Goal: Find specific page/section: Find specific page/section

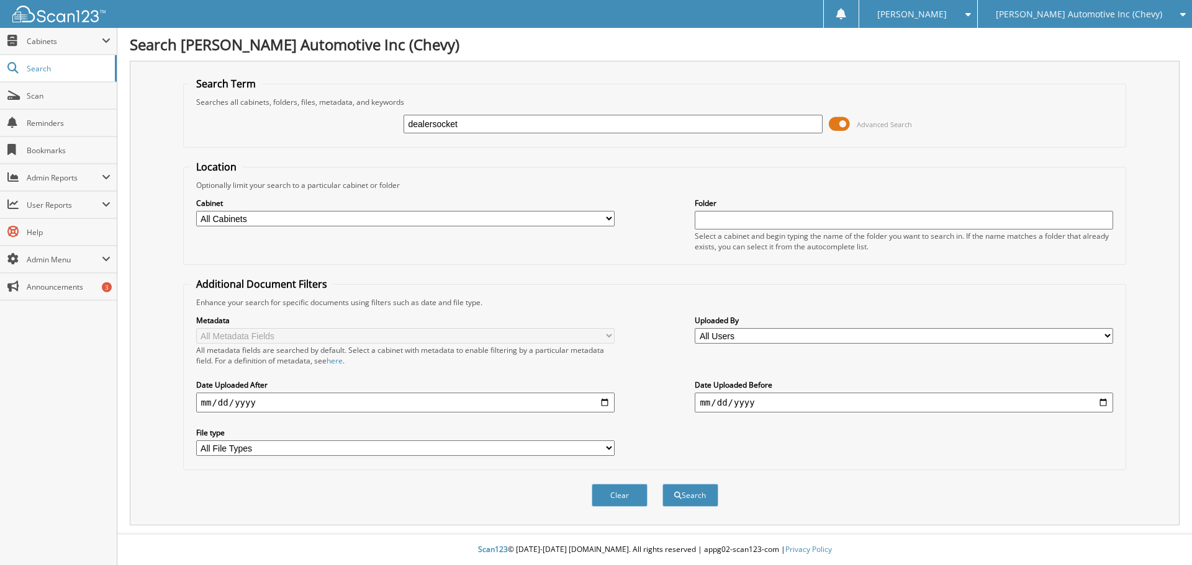
type input "dealersocket"
click at [662, 484] on button "Search" at bounding box center [690, 495] width 56 height 23
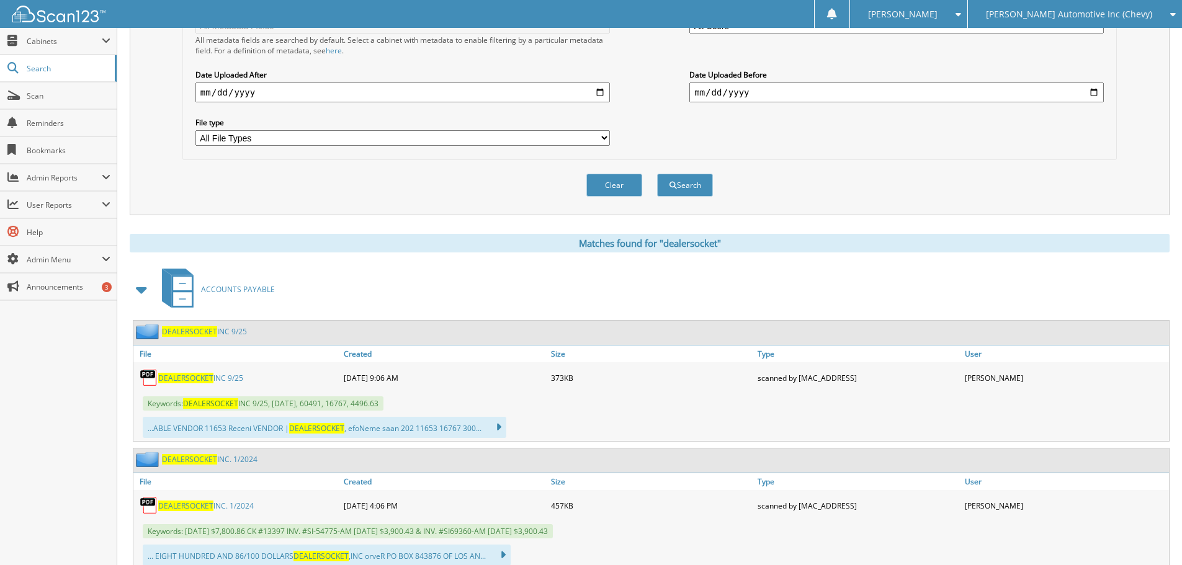
click at [192, 380] on span "DEALERSOCKET" at bounding box center [185, 378] width 55 height 11
